Goal: Task Accomplishment & Management: Manage account settings

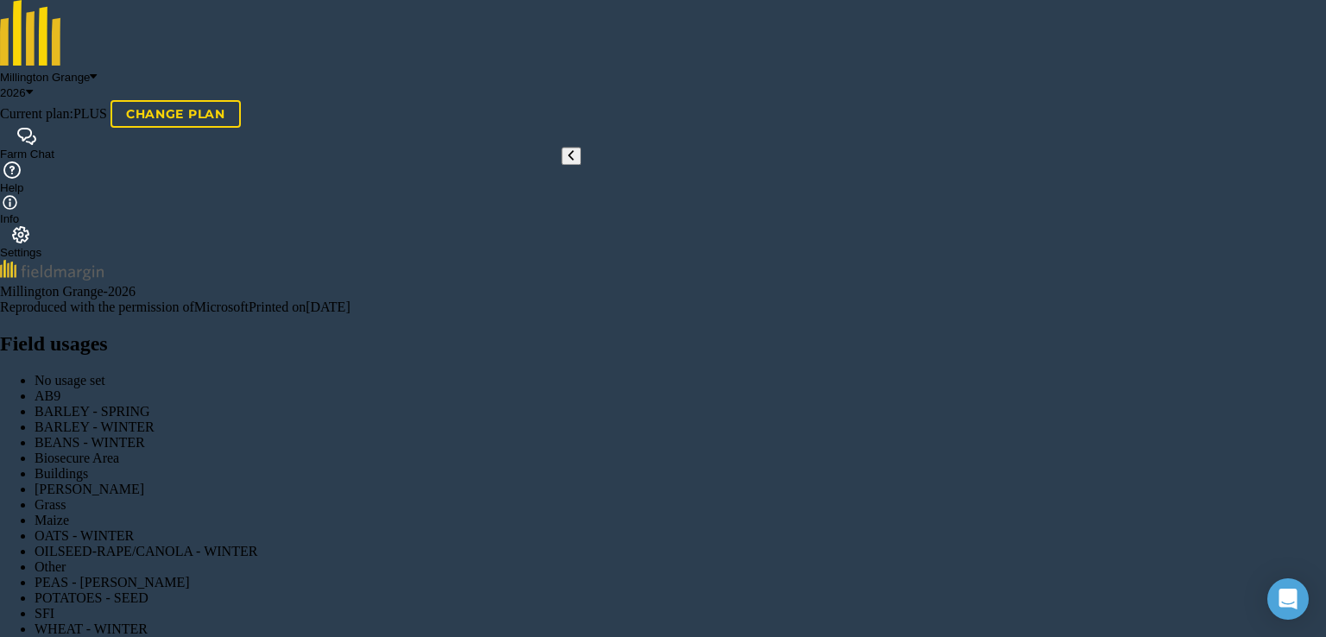
scroll to position [221, 0]
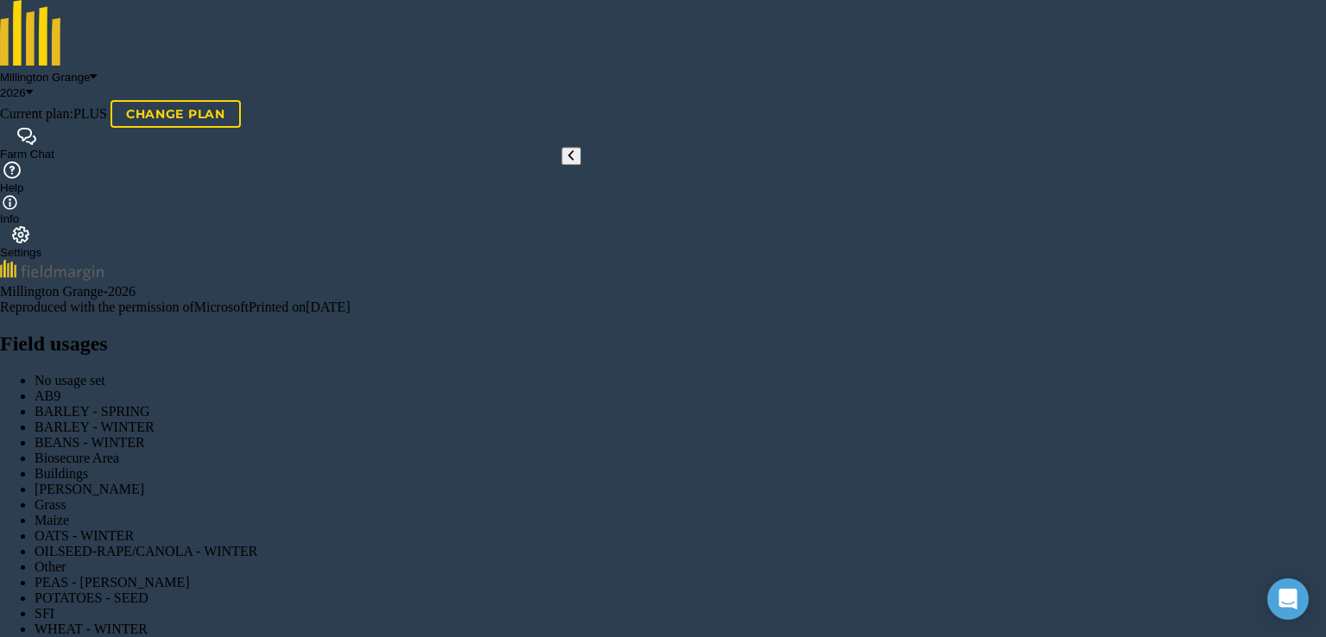
checkbox input "false"
type input "[PERSON_NAME]"
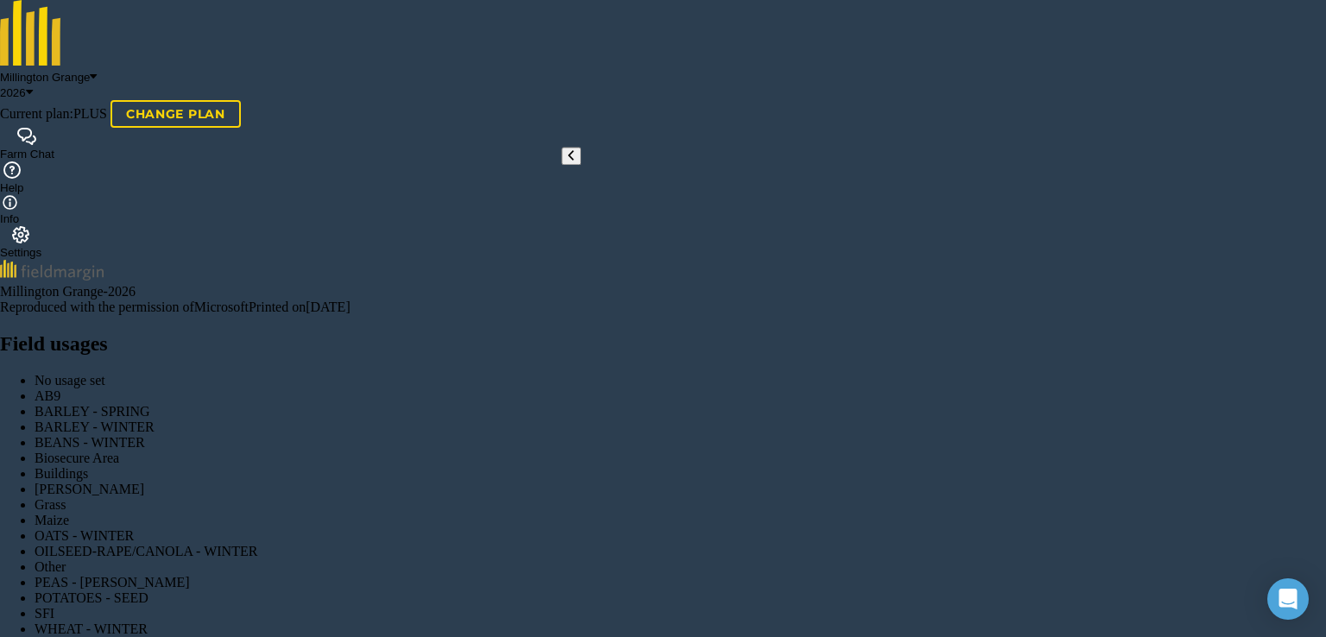
checkbox input "true"
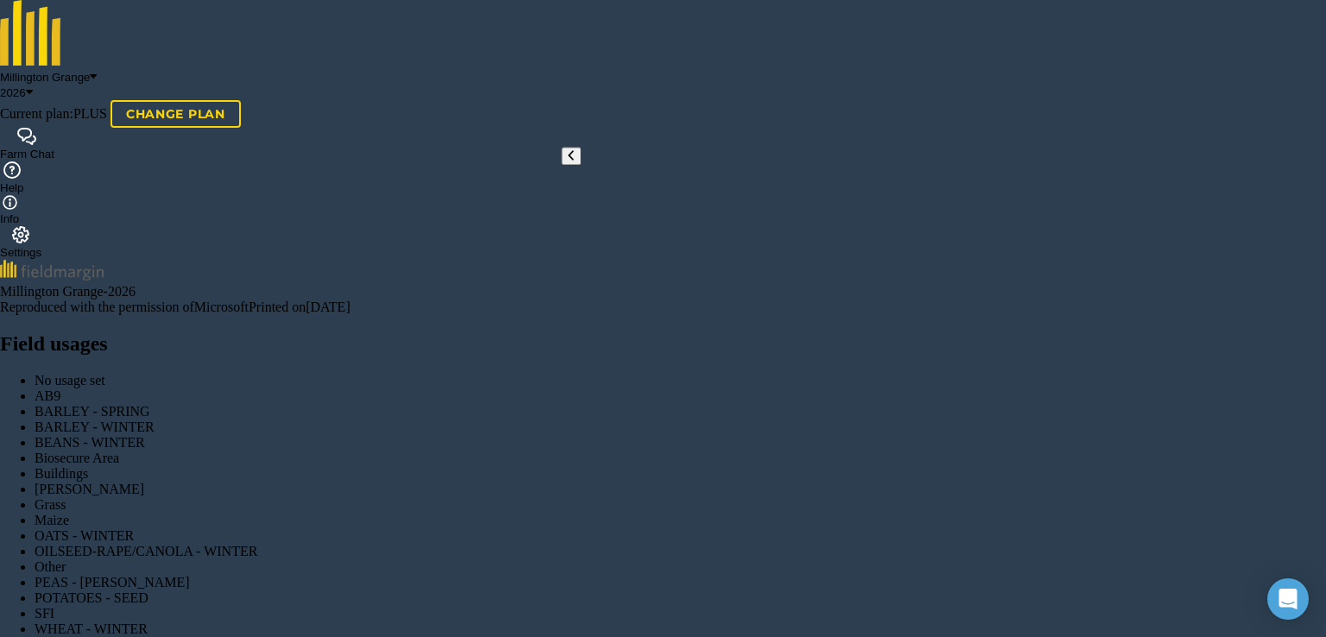
checkbox input "true"
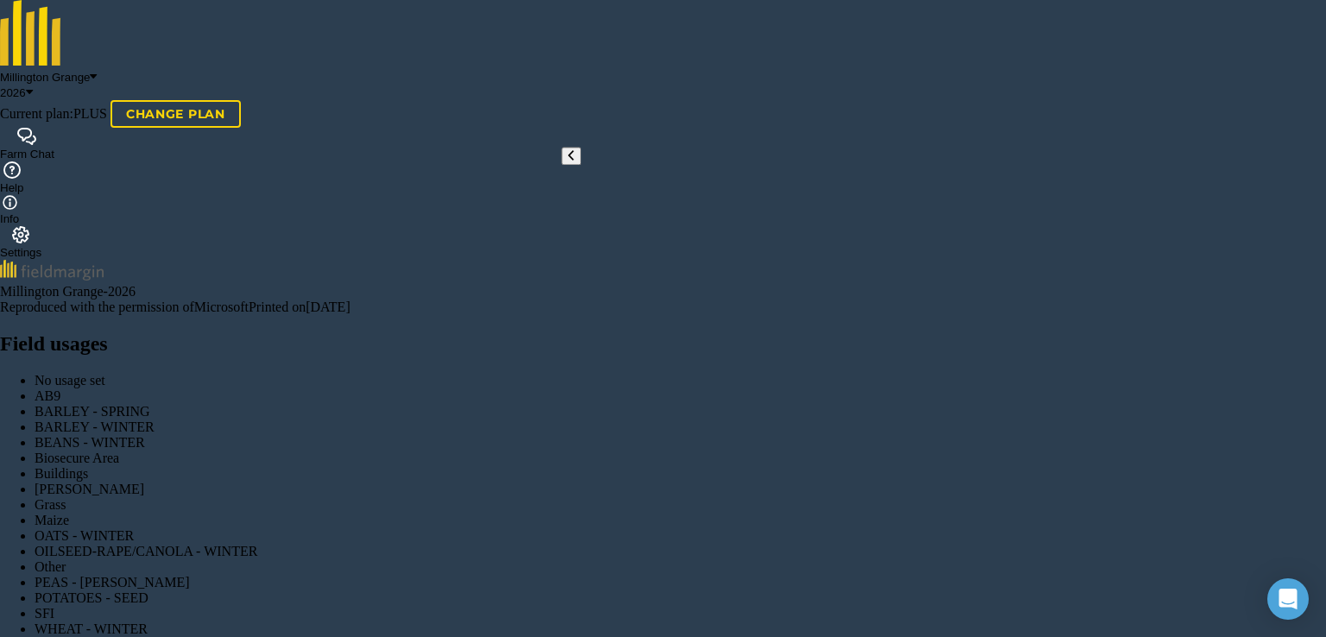
type input "Muck spreading 2026"
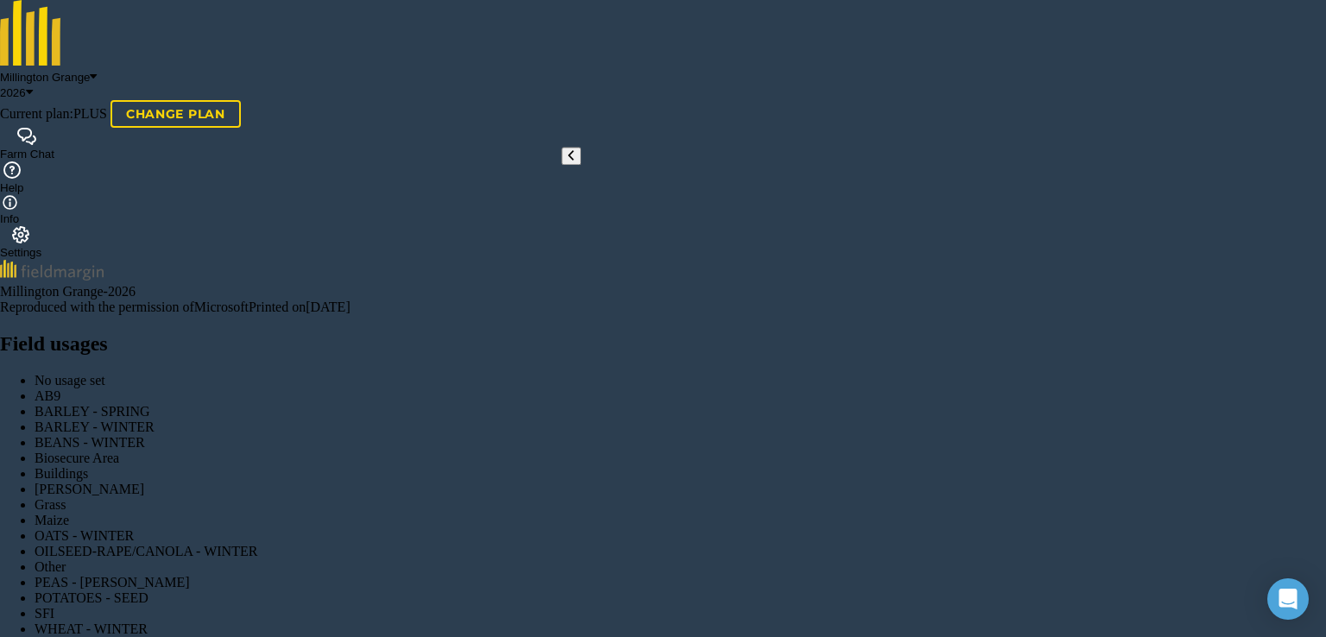
scroll to position [86, 0]
checkbox input "true"
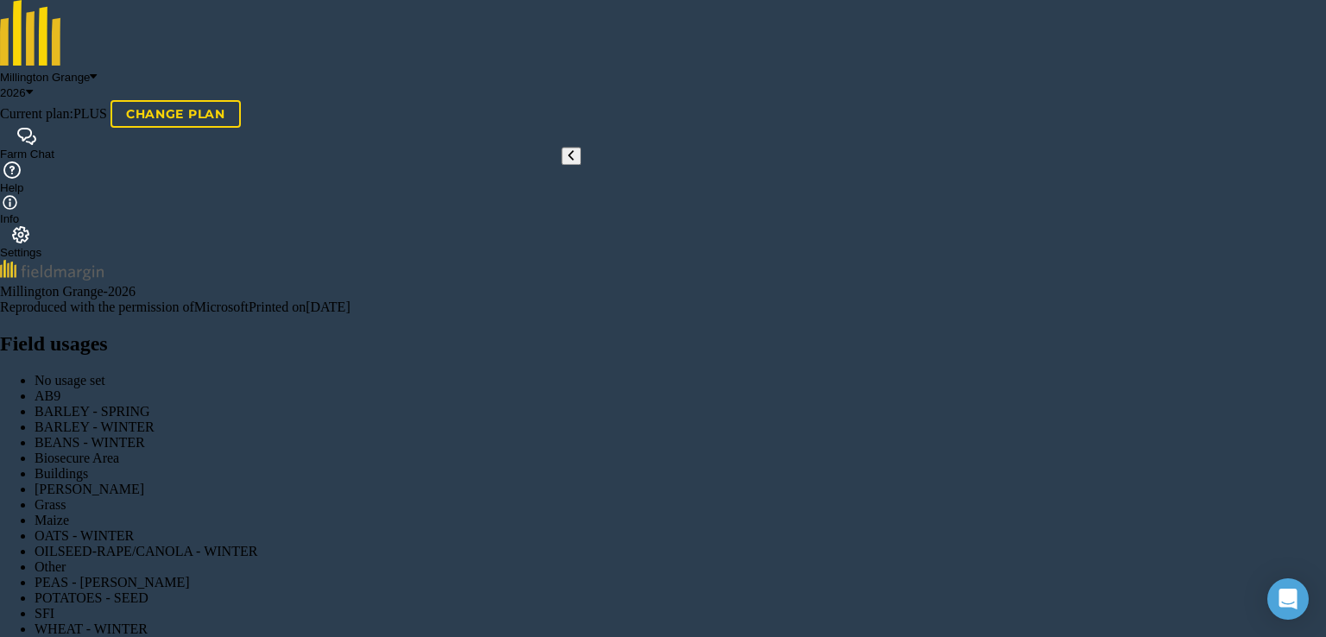
scroll to position [259, 0]
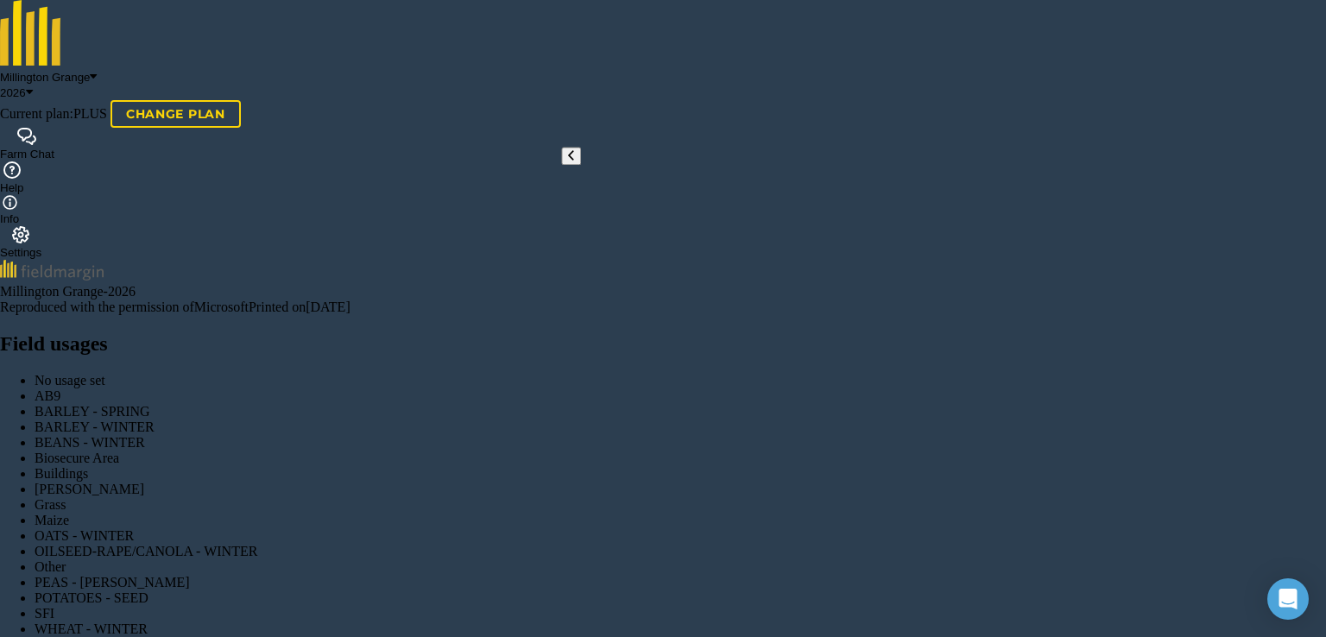
checkbox input "true"
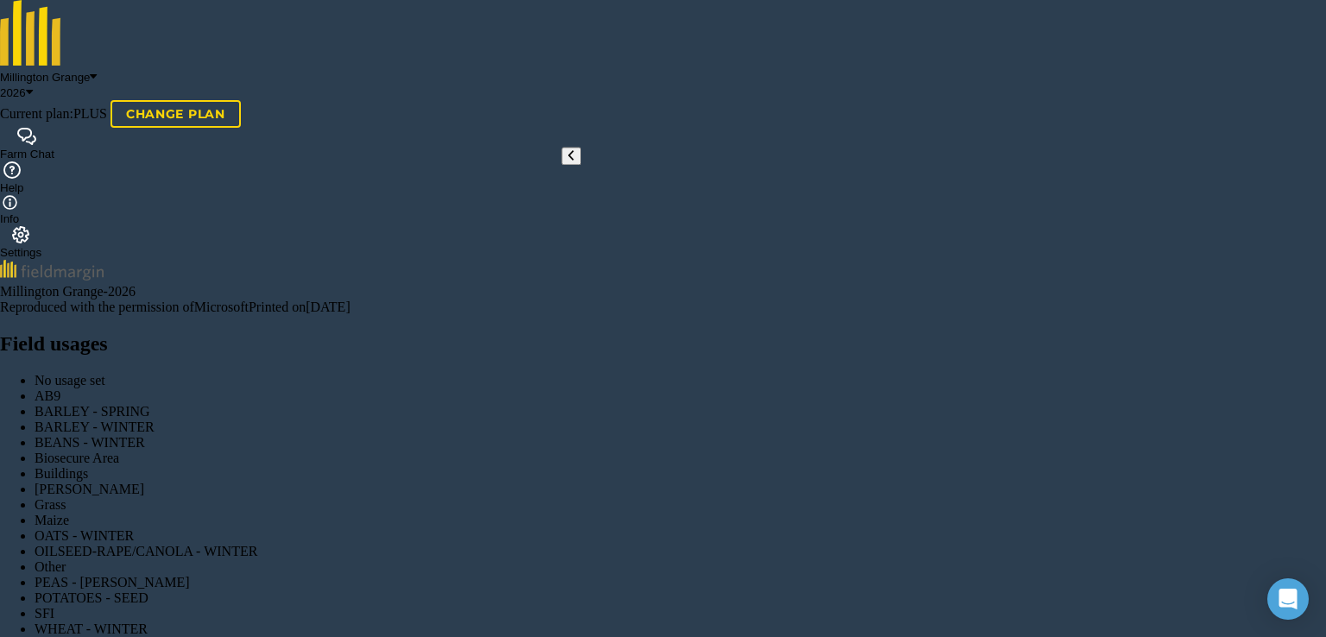
radio input "true"
radio input "false"
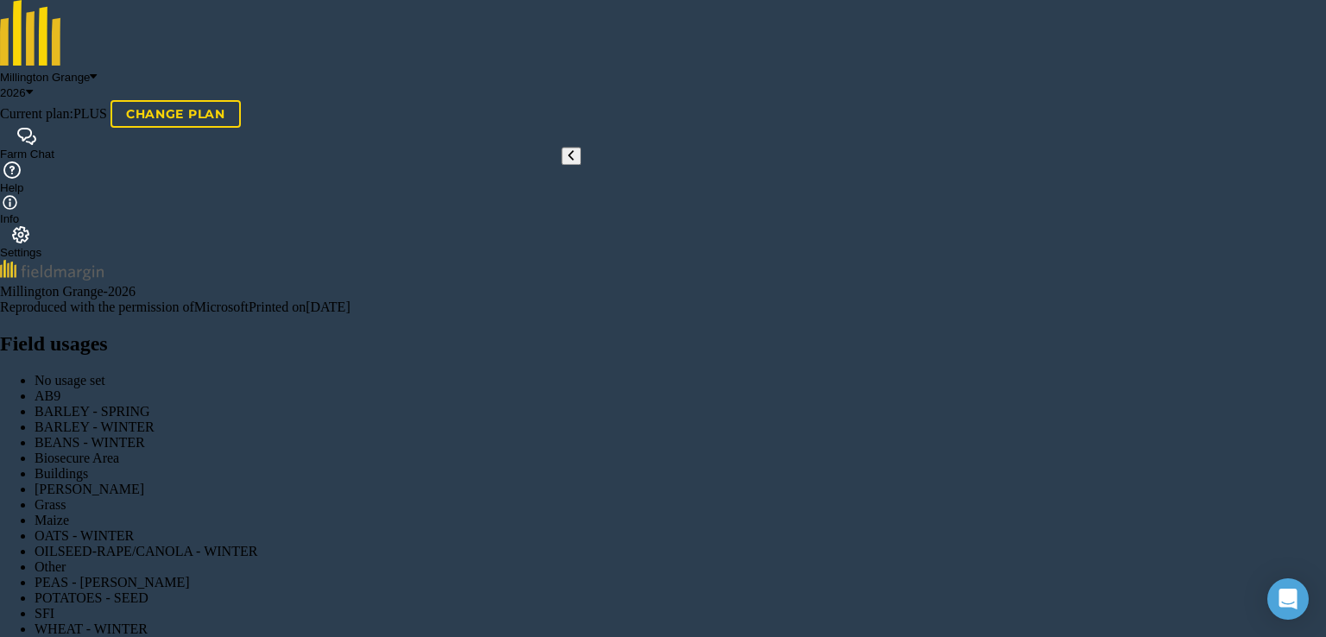
radio input "true"
radio input "false"
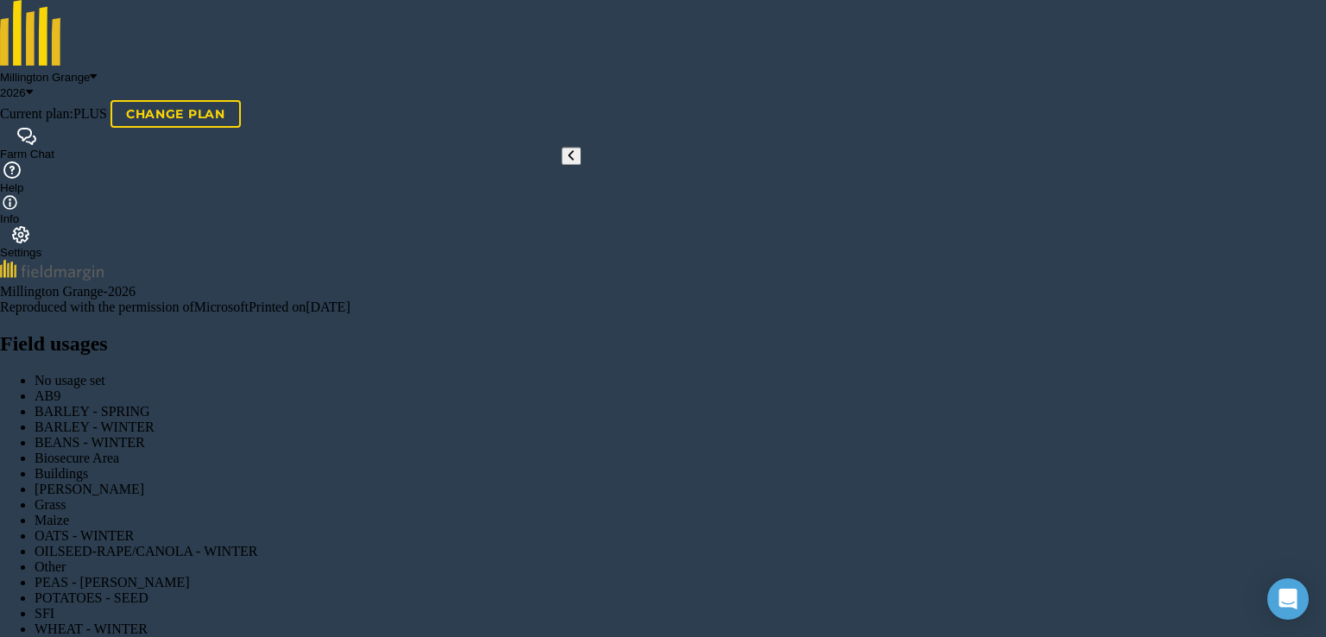
scroll to position [345, 0]
